Goal: Contribute content

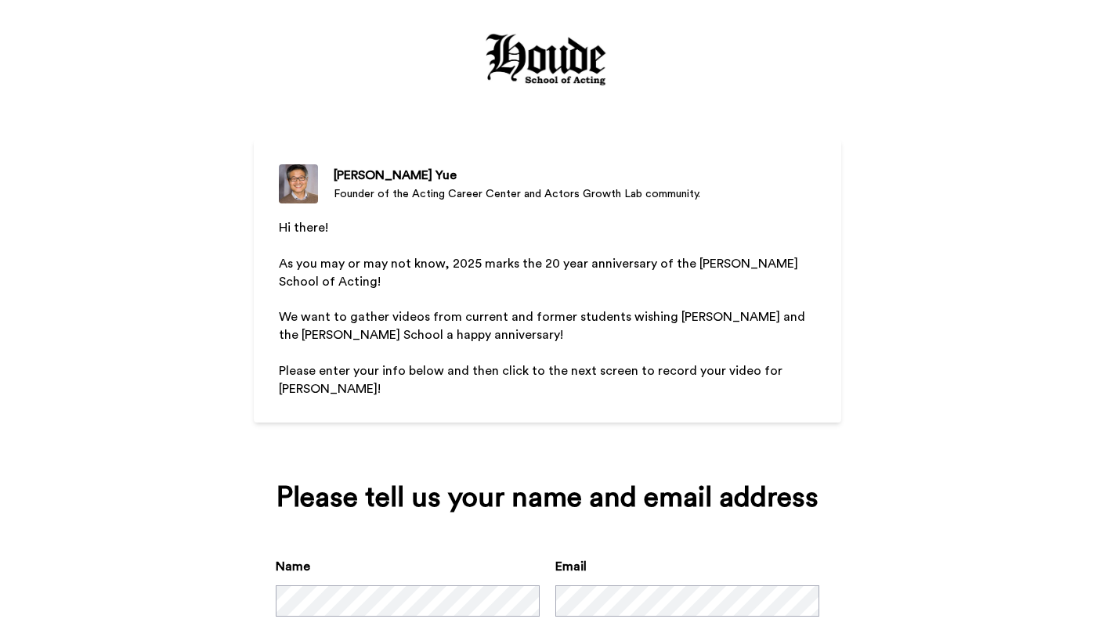
scroll to position [91, 0]
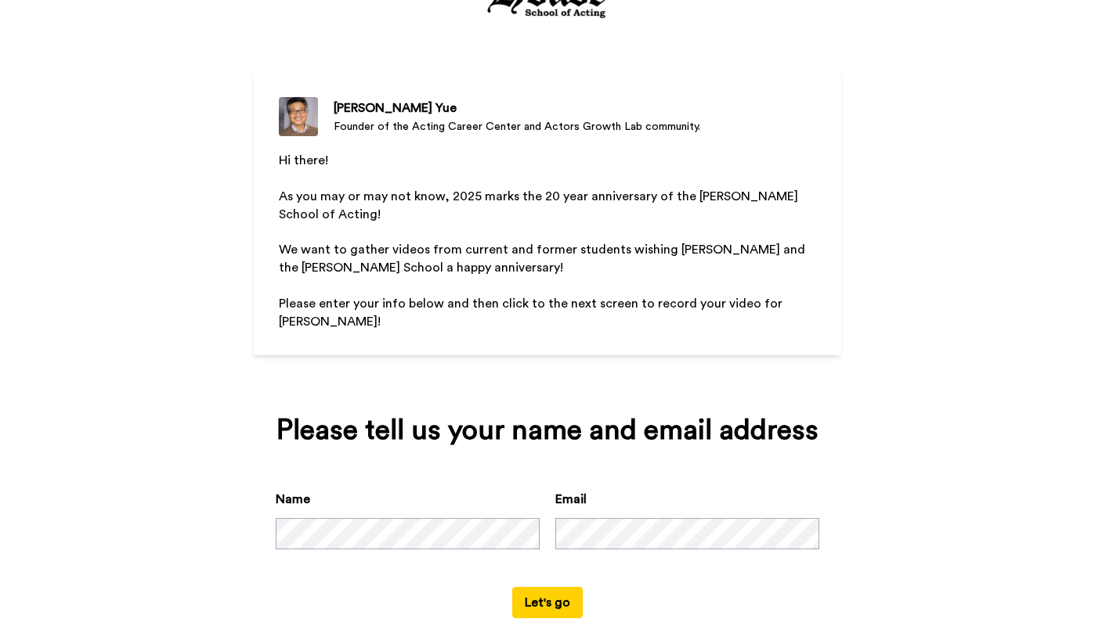
click at [536, 595] on button "Let's go" at bounding box center [547, 602] width 70 height 31
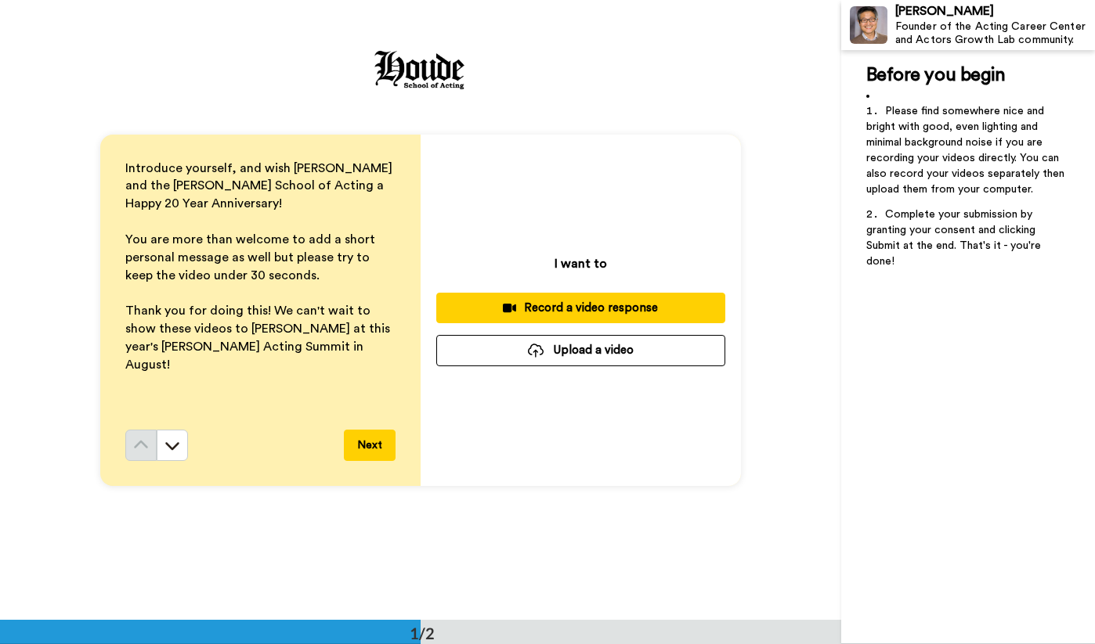
click at [473, 315] on div "Record a video response" at bounding box center [581, 308] width 264 height 16
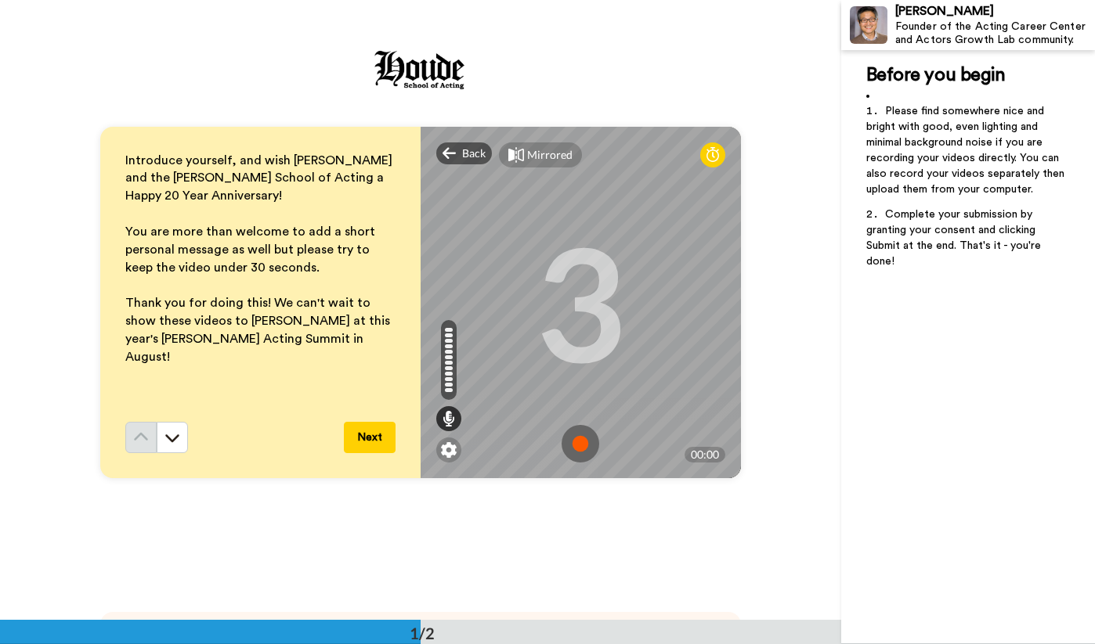
scroll to position [4, 0]
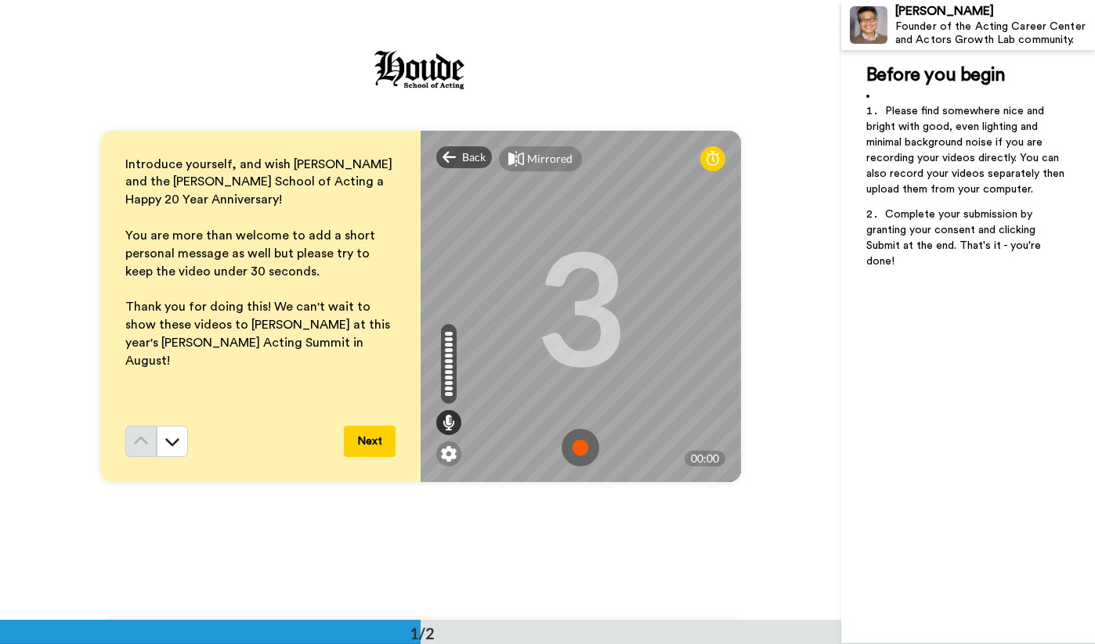
click at [579, 448] on img at bounding box center [580, 448] width 38 height 38
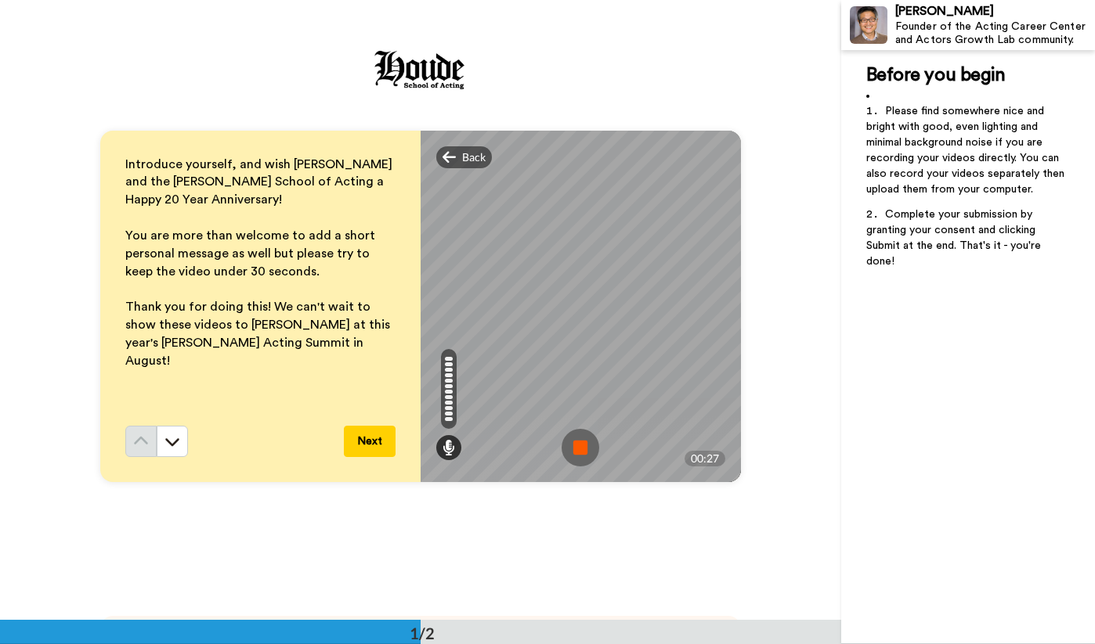
click at [579, 448] on img at bounding box center [580, 448] width 38 height 38
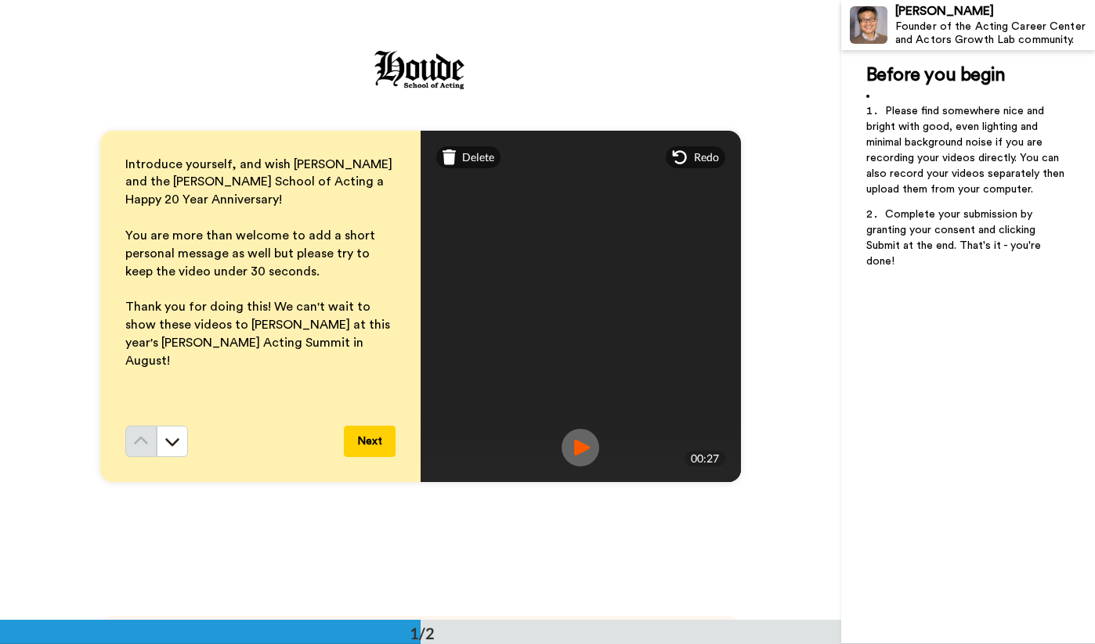
click at [579, 449] on img at bounding box center [580, 448] width 38 height 38
click at [366, 442] on button "Next" at bounding box center [370, 441] width 52 height 31
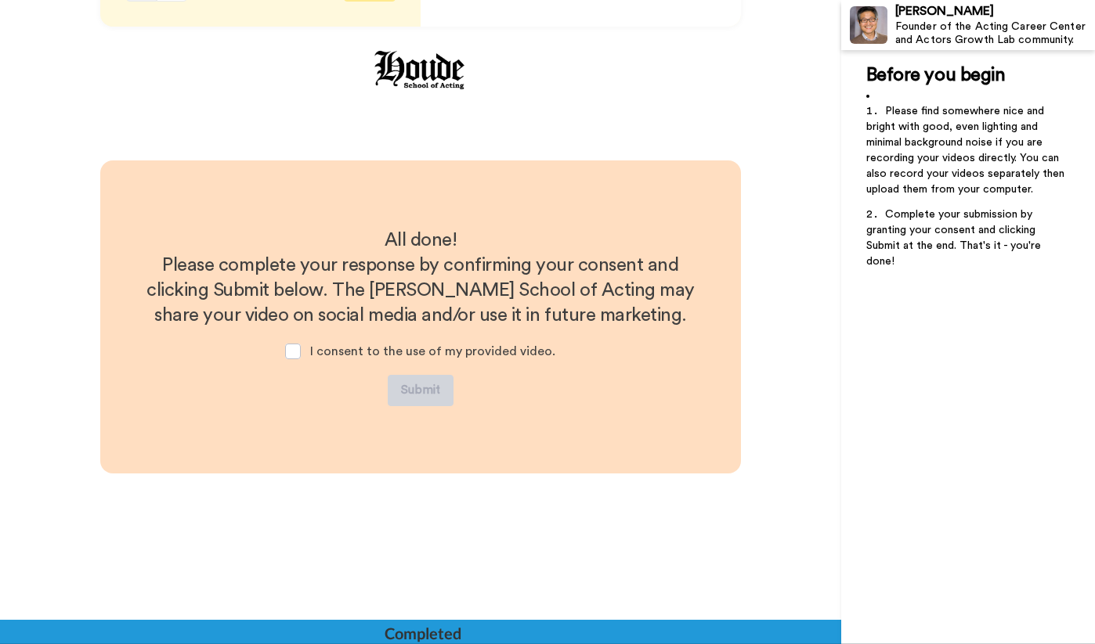
scroll to position [467, 0]
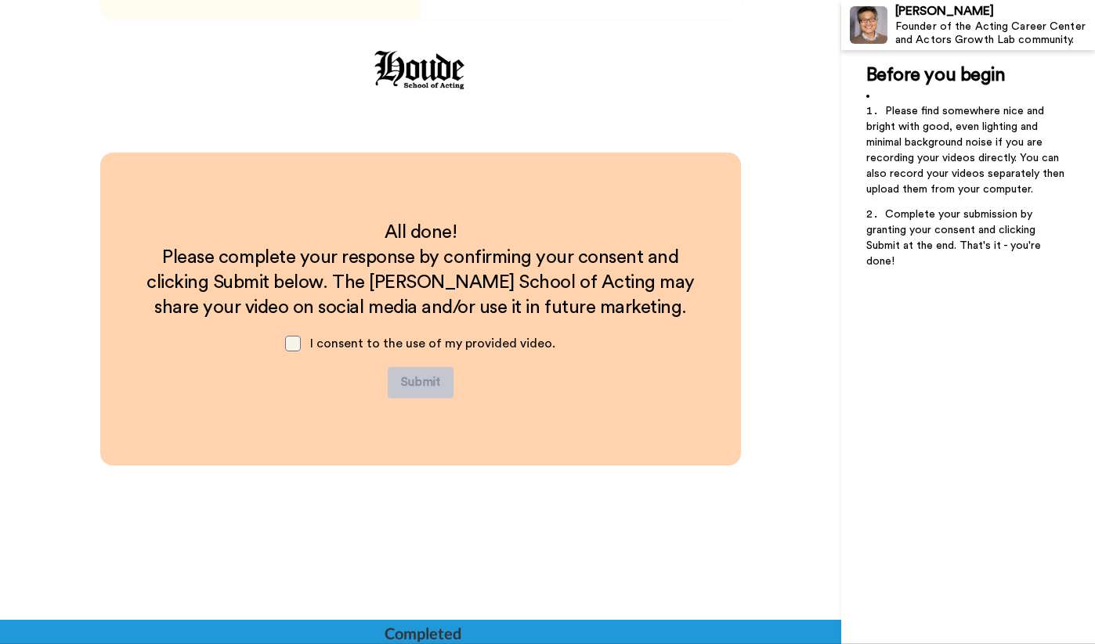
click at [295, 344] on span at bounding box center [293, 344] width 16 height 16
click at [428, 387] on button "Submit" at bounding box center [421, 382] width 66 height 31
